Goal: Transaction & Acquisition: Subscribe to service/newsletter

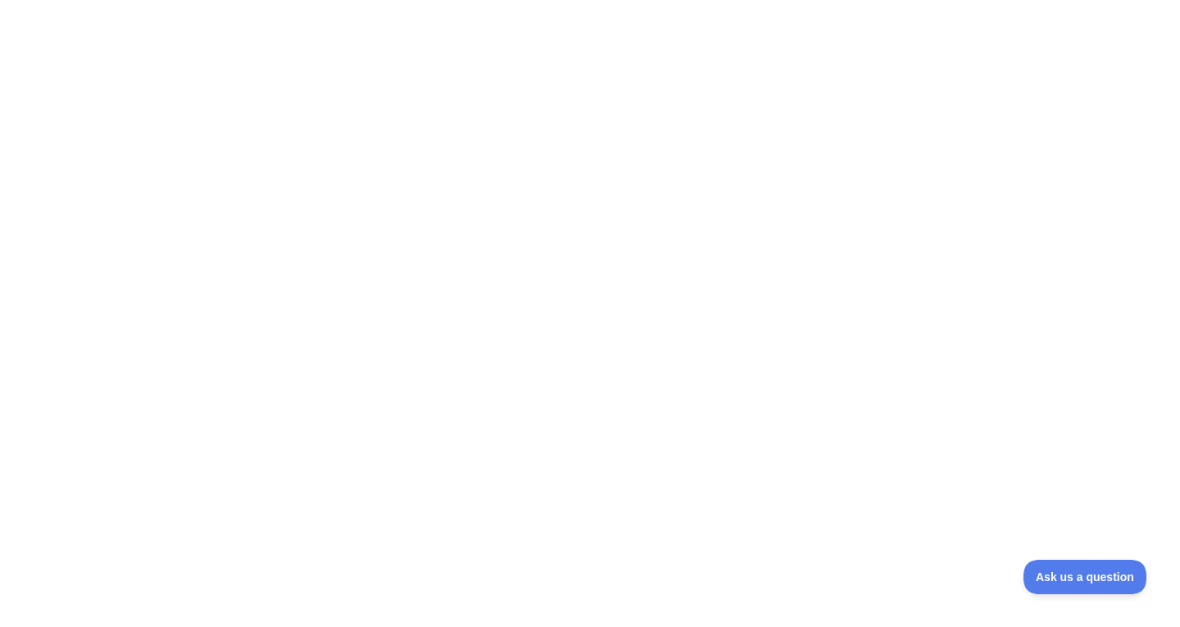
click at [238, 137] on div at bounding box center [590, 313] width 1180 height 627
click at [162, 95] on div at bounding box center [590, 313] width 1180 height 627
